Goal: Use online tool/utility: Utilize a website feature to perform a specific function

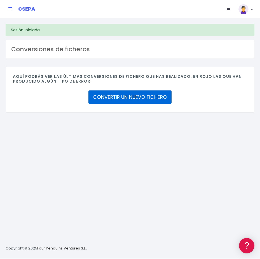
click at [120, 97] on link "CONVERTIR UN NUEVO FICHERO" at bounding box center [129, 96] width 83 height 13
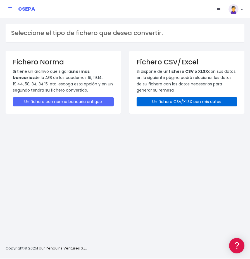
click at [171, 102] on link "Un fichero CSV/XLSX con mis datos" at bounding box center [187, 101] width 101 height 9
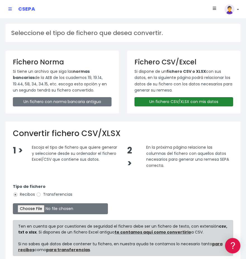
scroll to position [47, 0]
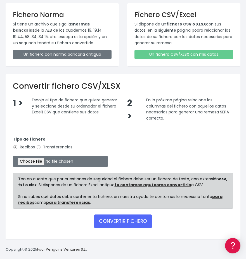
click at [41, 148] on label "Transferencias" at bounding box center [54, 147] width 36 height 6
click at [41, 148] on input "Transferencias" at bounding box center [38, 147] width 5 height 5
radio input "true"
type input "C:\fakepath\MODELO REMESAS PAGO PROVEEDORES BELGICA.xlsx"
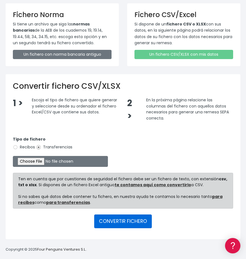
click at [117, 222] on button "CONVERTIR FICHERO" at bounding box center [123, 220] width 58 height 13
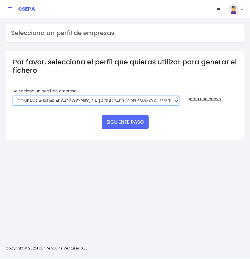
click at [133, 102] on select "AUXILIAR LOGISTICA AEROPORTUARIA SA | A83337733 | POPUESMMXXX | ***63415 COMPAÑ…" at bounding box center [96, 101] width 166 height 10
click at [13, 96] on select "AUXILIAR LOGISTICA AEROPORTUARIA SA | A83337733 | POPUESMMXXX | ***63415 COMPAÑ…" at bounding box center [96, 101] width 166 height 10
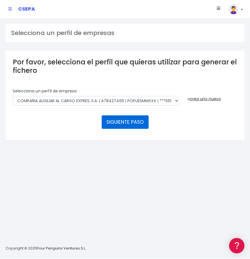
click at [133, 121] on button "SIGUIENTE PASO" at bounding box center [125, 121] width 47 height 13
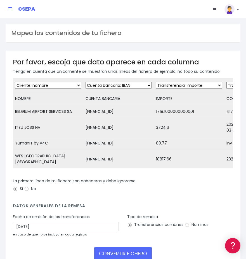
scroll to position [28, 0]
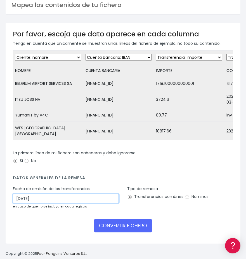
click at [89, 195] on input "12/09/2025" at bounding box center [66, 199] width 106 height 10
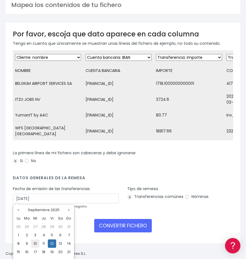
click at [36, 243] on td "10" at bounding box center [35, 243] width 8 height 8
type input "10/09/2025"
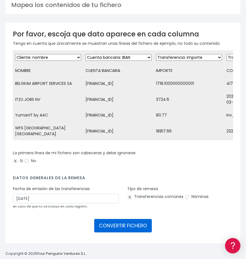
click at [103, 227] on button "CONVERTIR FICHERO" at bounding box center [123, 225] width 58 height 13
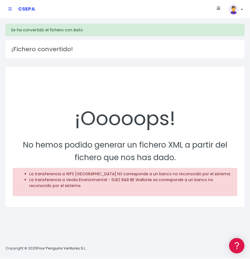
click at [76, 124] on div "¡Ooooops!" at bounding box center [125, 103] width 225 height 59
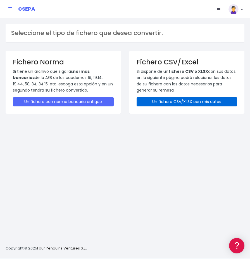
click at [168, 102] on link "Un fichero CSV/XLSX con mis datos" at bounding box center [187, 101] width 101 height 9
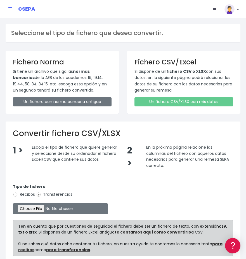
click at [7, 13] on div "CSEPA" at bounding box center [21, 9] width 35 height 14
click at [8, 9] on div "CSEPA" at bounding box center [21, 9] width 35 height 14
click at [13, 8] on div "CSEPA" at bounding box center [21, 9] width 35 height 14
click at [10, 8] on icon at bounding box center [9, 9] width 3 height 4
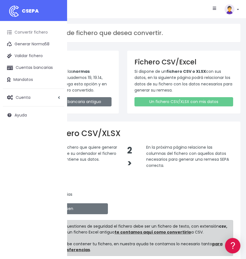
click at [13, 31] on link "Convertir fichero" at bounding box center [34, 33] width 62 height 12
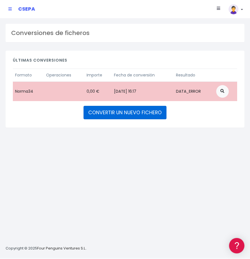
click at [140, 114] on link "CONVERTIR UN NUEVO FICHERO" at bounding box center [125, 112] width 83 height 13
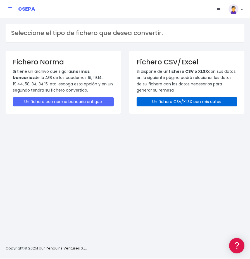
click at [163, 98] on link "Un fichero CSV/XLSX con mis datos" at bounding box center [187, 101] width 101 height 9
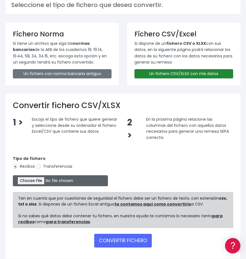
scroll to position [47, 0]
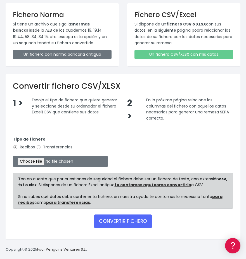
click at [49, 146] on label "Transferencias" at bounding box center [54, 147] width 36 height 6
click at [41, 146] on input "Transferencias" at bounding box center [38, 147] width 5 height 5
radio input "true"
type input "C:\fakepath\MODELO REMESAS PAGO PROVEEDORES BELGICA.xlsx"
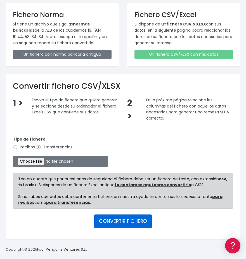
click at [131, 222] on button "CONVERTIR FICHERO" at bounding box center [123, 220] width 58 height 13
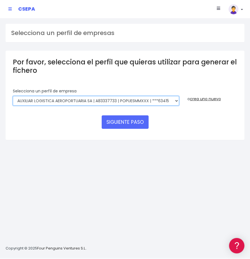
click at [148, 102] on select "AUXILIAR LOGISTICA AEROPORTUARIA SA | A83337733 | POPUESMMXXX | ***63415 COMPAÑ…" at bounding box center [96, 101] width 166 height 10
select select "394"
click at [13, 96] on select "AUXILIAR LOGISTICA AEROPORTUARIA SA | A83337733 | POPUESMMXXX | ***63415 COMPAÑ…" at bounding box center [96, 101] width 166 height 10
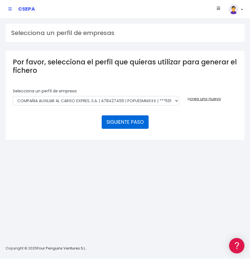
click at [133, 121] on button "SIGUIENTE PASO" at bounding box center [125, 121] width 47 height 13
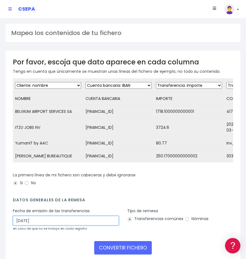
click at [27, 225] on input "[DATE]" at bounding box center [66, 221] width 106 height 10
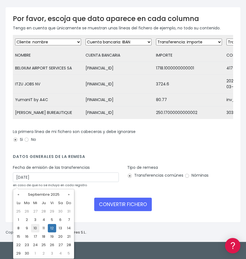
click at [38, 227] on td "10" at bounding box center [35, 228] width 8 height 8
type input "[DATE]"
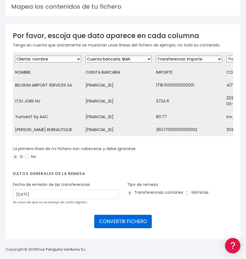
click at [104, 222] on button "CONVERTIR FICHERO" at bounding box center [123, 221] width 58 height 13
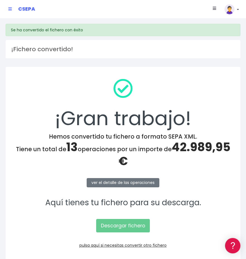
scroll to position [20, 0]
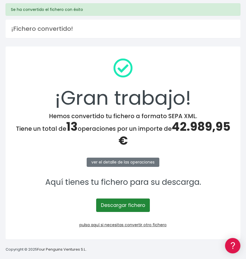
click at [109, 207] on link "Descargar fichero" at bounding box center [123, 204] width 54 height 13
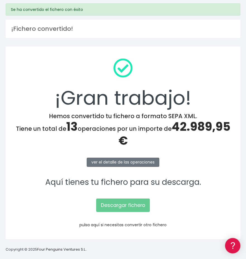
click at [107, 224] on link "pulsa aquí si necesitas convertir otro fichero" at bounding box center [122, 225] width 87 height 6
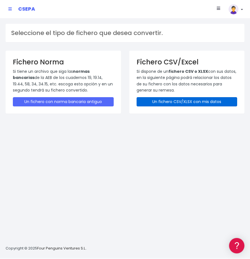
click at [171, 106] on link "Un fichero CSV/XLSX con mis datos" at bounding box center [187, 101] width 101 height 9
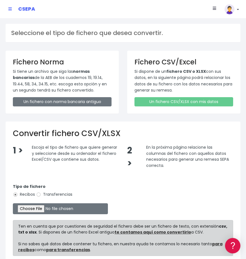
click at [43, 192] on label "Transferencias" at bounding box center [54, 194] width 36 height 6
click at [41, 192] on input "Transferencias" at bounding box center [38, 194] width 5 height 5
radio input "true"
type input "C:\fakepath\MODELO REMESAS PAGO PROVEEDORES ALEMANIA.xlsx"
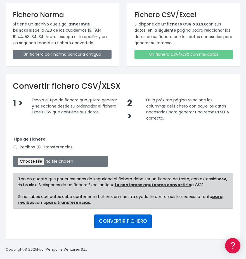
click at [119, 223] on button "CONVERTIR FICHERO" at bounding box center [123, 220] width 58 height 13
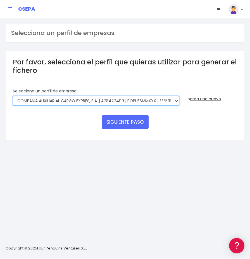
click at [125, 98] on select "AUXILIAR LOGISTICA AEROPORTUARIA SA | A83337733 | POPUESMMXXX | ***63415 COMPAÑ…" at bounding box center [96, 101] width 166 height 10
click at [13, 96] on select "AUXILIAR LOGISTICA AEROPORTUARIA SA | A83337733 | POPUESMMXXX | ***63415 COMPAÑ…" at bounding box center [96, 101] width 166 height 10
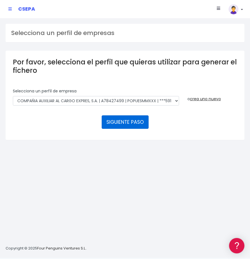
click at [126, 123] on button "SIGUIENTE PASO" at bounding box center [125, 121] width 47 height 13
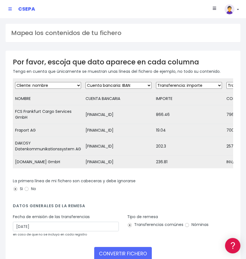
scroll to position [42, 0]
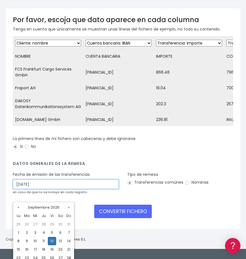
click at [62, 189] on input "12/09/2025" at bounding box center [66, 184] width 106 height 10
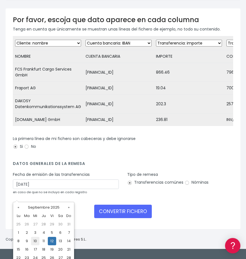
click at [33, 240] on td "10" at bounding box center [35, 241] width 8 height 8
type input "10/09/2025"
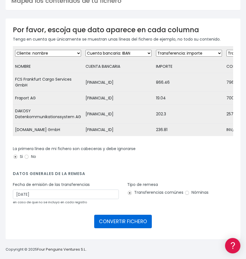
click at [118, 220] on button "CONVERTIR FICHERO" at bounding box center [123, 221] width 58 height 13
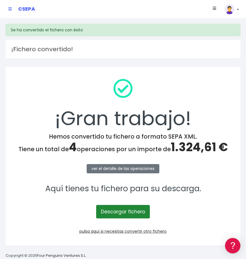
click at [111, 214] on link "Descargar fichero" at bounding box center [123, 211] width 54 height 13
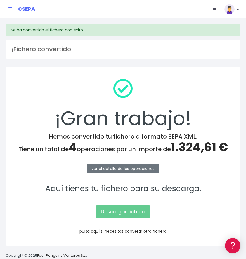
click at [111, 229] on link "pulsa aquí si necesitas convertir otro fichero" at bounding box center [122, 231] width 87 height 6
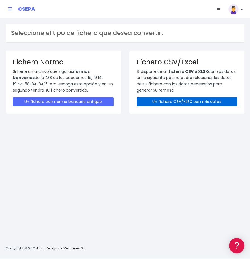
click at [174, 104] on link "Un fichero CSV/XLSX con mis datos" at bounding box center [187, 101] width 101 height 9
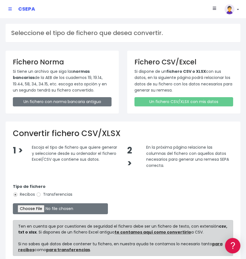
click at [41, 192] on label "Transferencias" at bounding box center [54, 194] width 36 height 6
click at [41, 192] on input "Transferencias" at bounding box center [38, 194] width 5 height 5
radio input "true"
type input "C:\fakepath\MODELO REMESAS PAGO PROVEEDORES HOLANDA.xlsx"
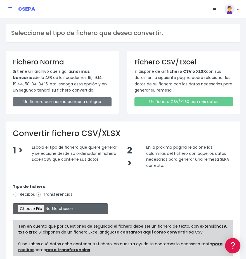
scroll to position [47, 0]
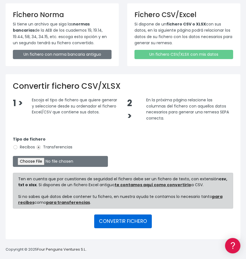
click at [111, 219] on button "CONVERTIR FICHERO" at bounding box center [123, 220] width 58 height 13
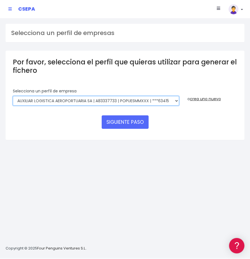
click at [145, 99] on select "AUXILIAR LOGISTICA AEROPORTUARIA SA | A83337733 | POPUESMMXXX | ***63415 COMPAÑ…" at bounding box center [96, 101] width 166 height 10
select select "394"
click at [13, 96] on select "AUXILIAR LOGISTICA AEROPORTUARIA SA | A83337733 | POPUESMMXXX | ***63415 COMPAÑ…" at bounding box center [96, 101] width 166 height 10
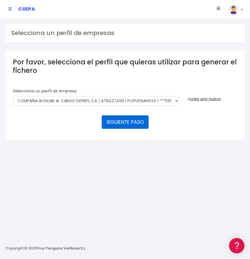
click at [137, 123] on button "SIGUIENTE PASO" at bounding box center [125, 121] width 47 height 13
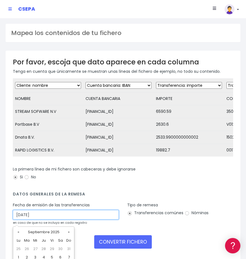
click at [52, 219] on input "[DATE]" at bounding box center [66, 215] width 106 height 10
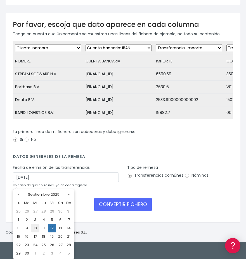
click at [33, 226] on td "10" at bounding box center [35, 228] width 8 height 8
type input "[DATE]"
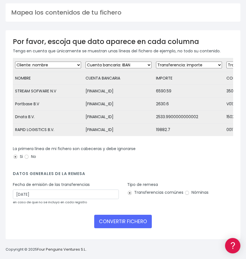
scroll to position [25, 0]
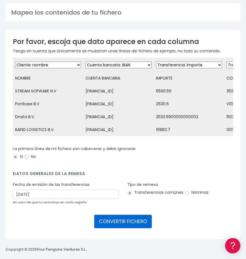
click at [125, 222] on button "CONVERTIR FICHERO" at bounding box center [123, 221] width 58 height 13
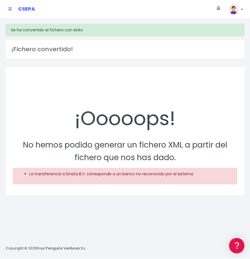
click at [10, 11] on link at bounding box center [9, 9] width 3 height 10
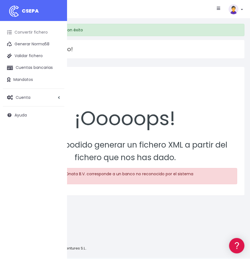
click at [34, 33] on link "Convertir fichero" at bounding box center [34, 33] width 62 height 12
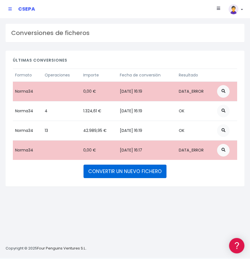
click at [128, 174] on link "CONVERTIR UN NUEVO FICHERO" at bounding box center [125, 171] width 83 height 13
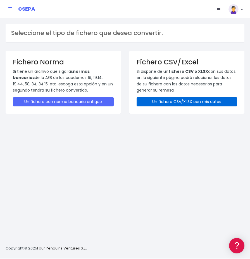
click at [190, 101] on link "Un fichero CSV/XLSX con mis datos" at bounding box center [187, 101] width 101 height 9
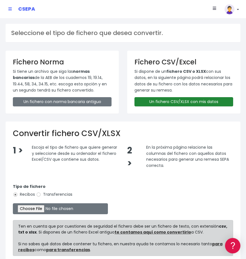
scroll to position [47, 0]
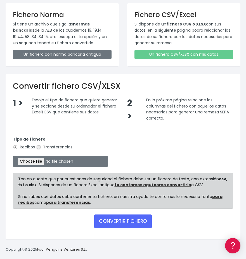
click at [37, 147] on input "Transferencias" at bounding box center [38, 147] width 5 height 5
radio input "true"
type input "C:\fakepath\MODELO REMESAS PAGO PROVEEDORES HOLANDA.xlsx"
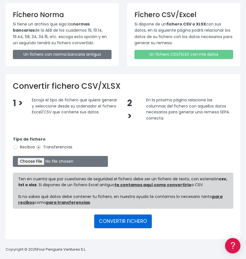
click at [116, 223] on button "CONVERTIR FICHERO" at bounding box center [123, 220] width 58 height 13
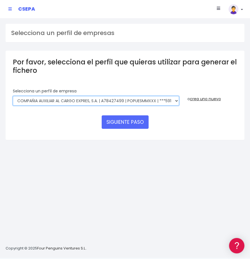
click at [155, 102] on select "AUXILIAR LOGISTICA AEROPORTUARIA SA | A83337733 | POPUESMMXXX | ***63415 COMPAÑ…" at bounding box center [96, 101] width 166 height 10
click at [13, 96] on select "AUXILIAR LOGISTICA AEROPORTUARIA SA | A83337733 | POPUESMMXXX | ***63415 COMPAÑ…" at bounding box center [96, 101] width 166 height 10
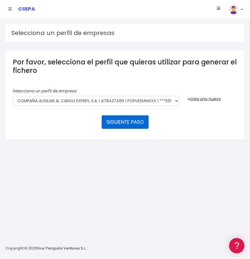
click at [135, 123] on button "SIGUIENTE PASO" at bounding box center [125, 121] width 47 height 13
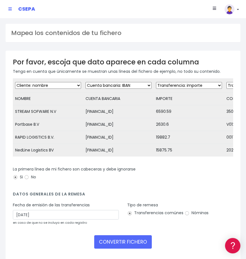
scroll to position [25, 0]
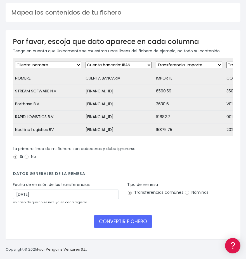
click at [63, 201] on small "en caso de que no se incluya en cada registro" at bounding box center [50, 202] width 74 height 4
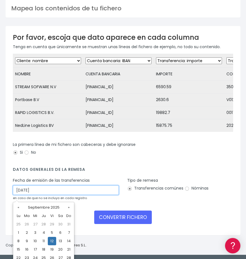
click at [63, 195] on input "12/09/2025" at bounding box center [66, 190] width 106 height 10
click at [37, 239] on td "10" at bounding box center [35, 241] width 8 height 8
type input "10/09/2025"
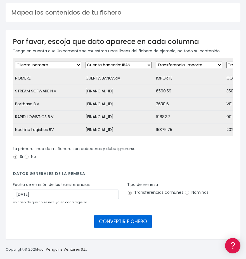
click at [120, 224] on button "CONVERTIR FICHERO" at bounding box center [123, 221] width 58 height 13
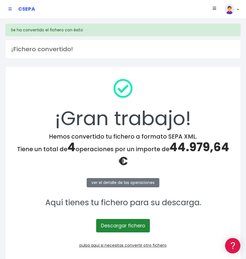
click at [120, 224] on link "Descargar fichero" at bounding box center [123, 225] width 54 height 13
